Goal: Information Seeking & Learning: Compare options

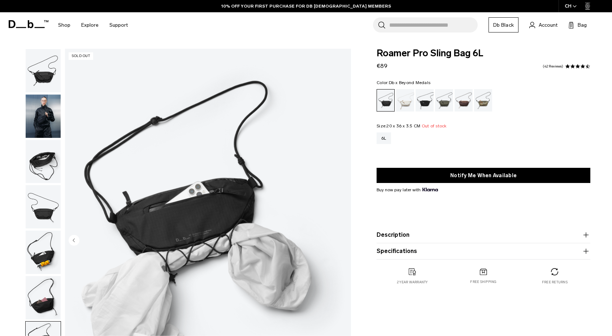
click at [486, 100] on div "Db x Beyond Medals" at bounding box center [483, 100] width 18 height 22
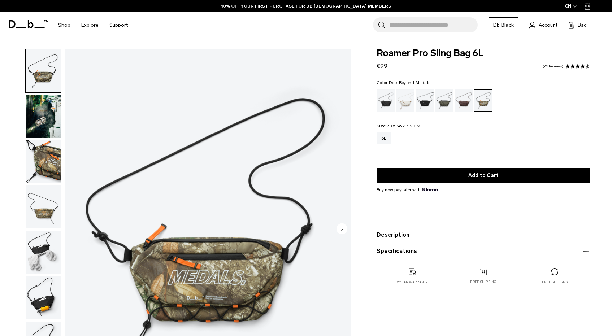
click at [470, 102] on div "Homegrown with Lu" at bounding box center [464, 100] width 18 height 22
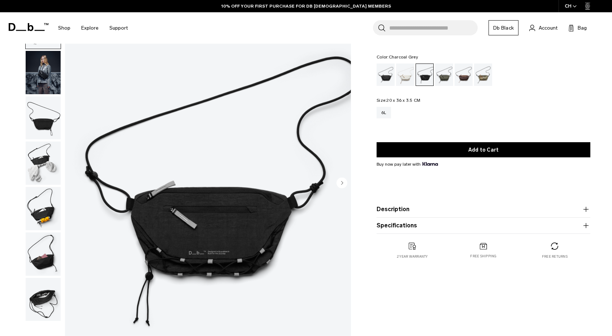
click at [344, 182] on circle "Next slide" at bounding box center [342, 183] width 11 height 11
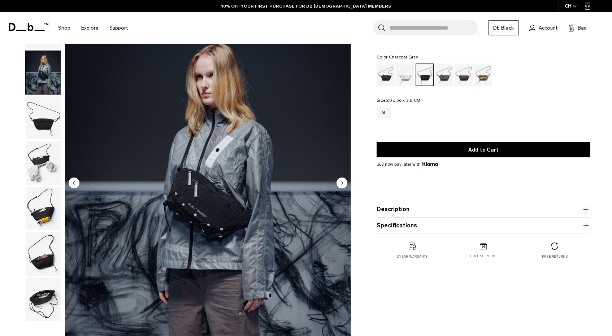
click at [344, 182] on circle "Next slide" at bounding box center [342, 182] width 11 height 11
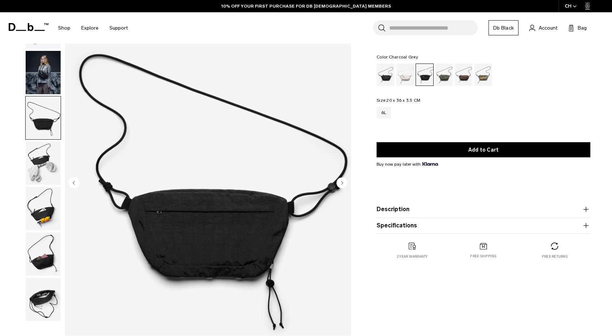
click at [344, 182] on circle "Next slide" at bounding box center [342, 182] width 11 height 11
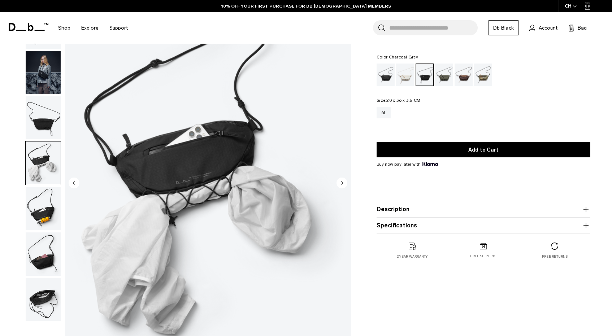
click at [344, 182] on circle "Next slide" at bounding box center [342, 182] width 11 height 11
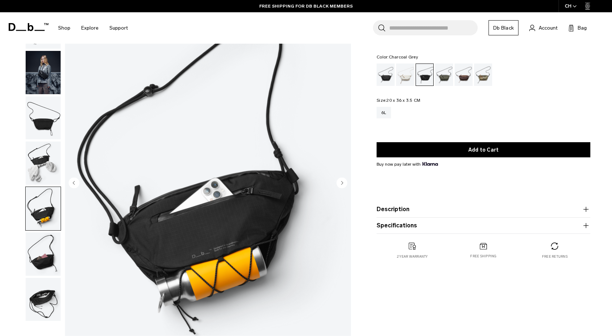
click at [344, 182] on circle "Next slide" at bounding box center [342, 182] width 11 height 11
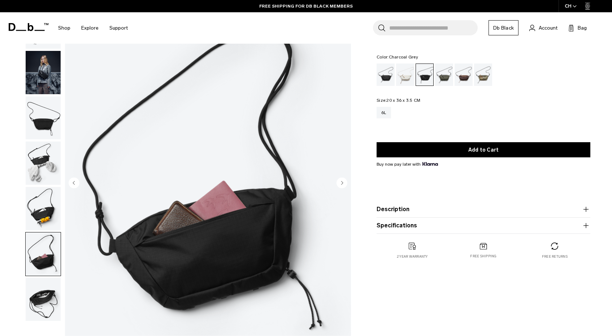
click at [344, 182] on circle "Next slide" at bounding box center [342, 182] width 11 height 11
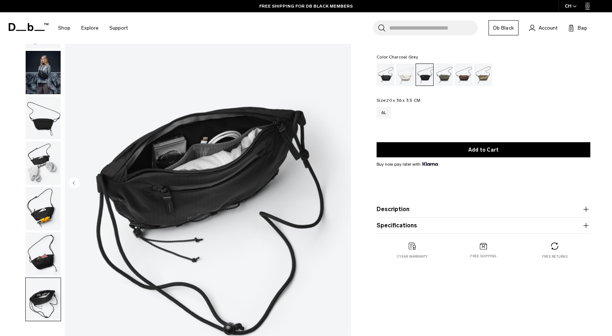
click at [344, 182] on img "7 / 7" at bounding box center [208, 183] width 286 height 357
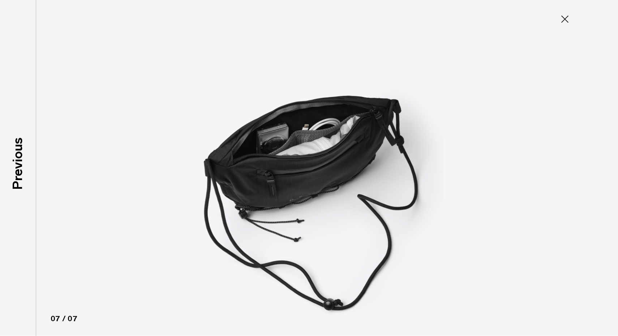
click at [565, 17] on icon at bounding box center [565, 19] width 12 height 12
